Goal: Task Accomplishment & Management: Manage account settings

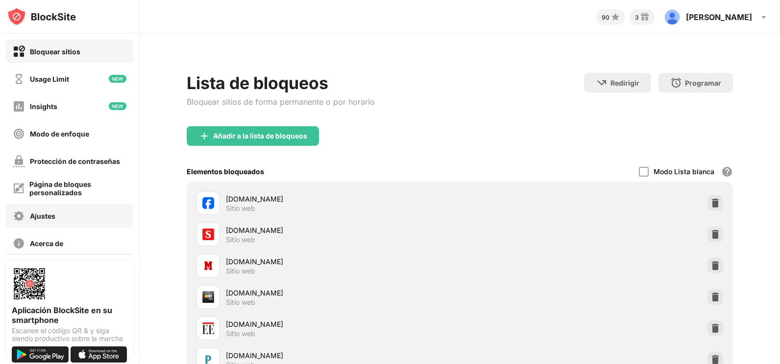
scroll to position [66, 0]
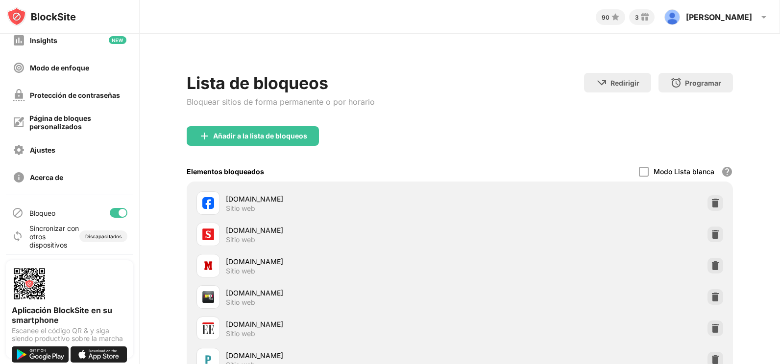
click at [111, 217] on div at bounding box center [119, 213] width 18 height 10
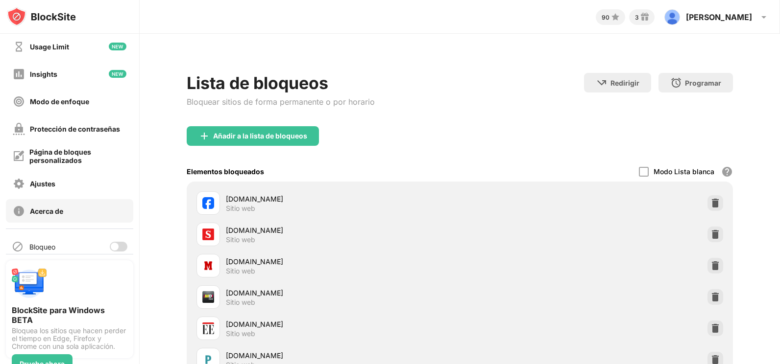
scroll to position [66, 0]
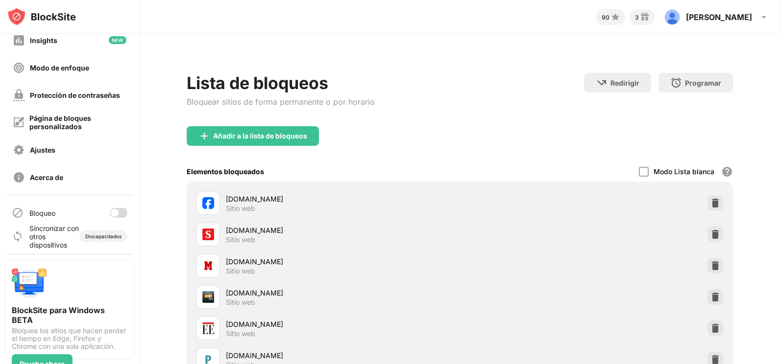
click at [111, 215] on div at bounding box center [115, 213] width 8 height 8
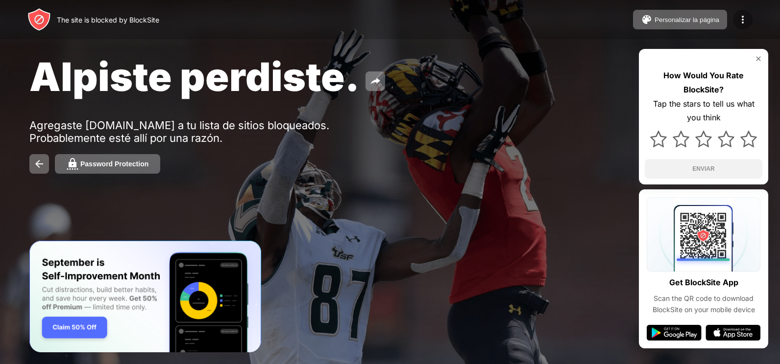
click at [742, 20] on img at bounding box center [743, 20] width 12 height 12
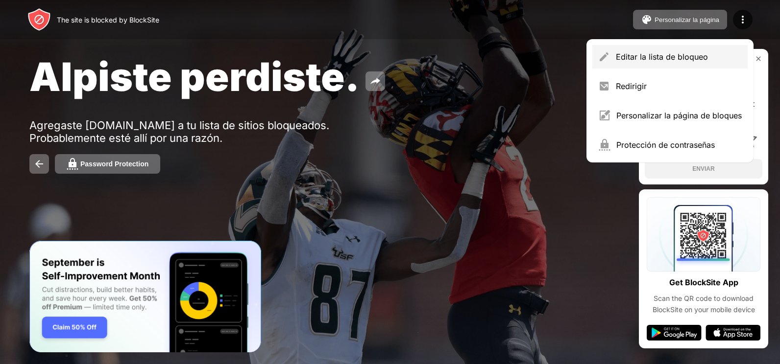
click at [651, 57] on div "Editar la lista de bloqueo" at bounding box center [679, 57] width 126 height 10
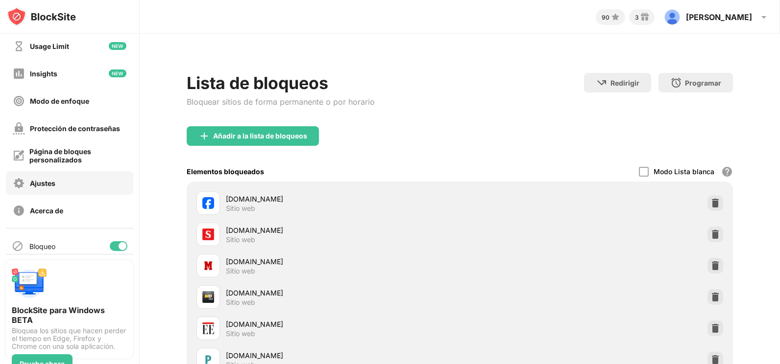
scroll to position [66, 0]
